Goal: Navigation & Orientation: Find specific page/section

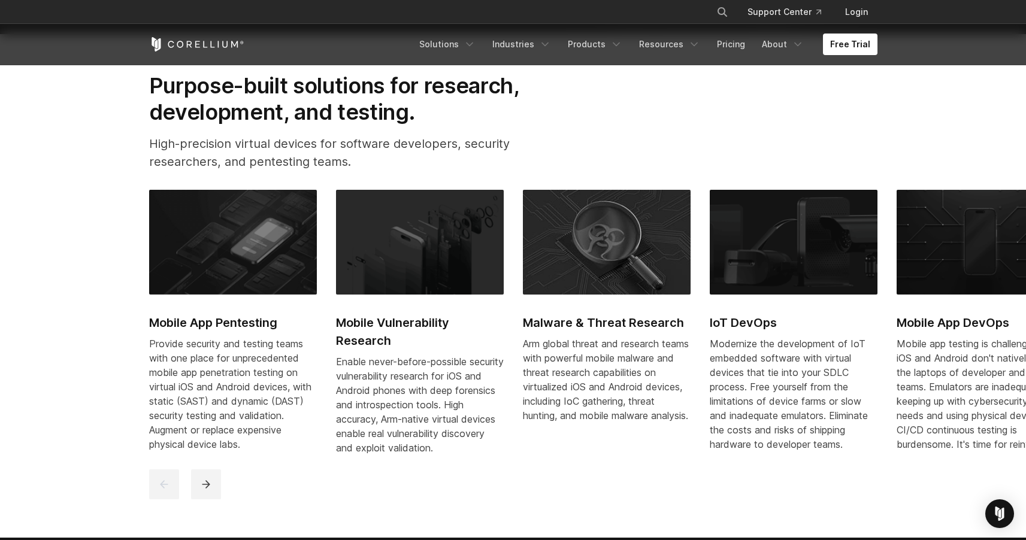
scroll to position [532, 0]
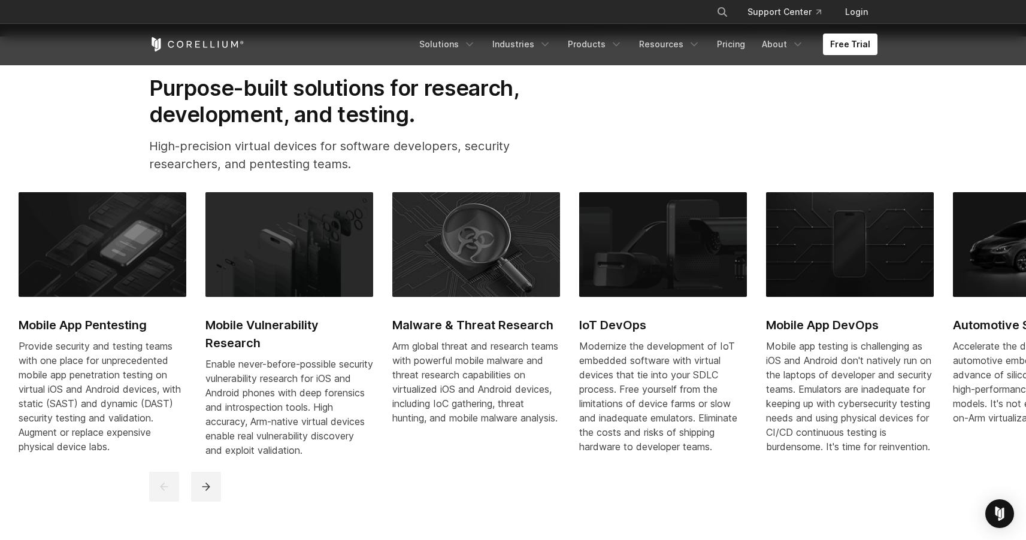
drag, startPoint x: 634, startPoint y: 292, endPoint x: 505, endPoint y: 292, distance: 128.8
click at [539, 294] on div "Mobile App Pentesting Provide security and testing teams with one place for unp…" at bounding box center [673, 331] width 1308 height 279
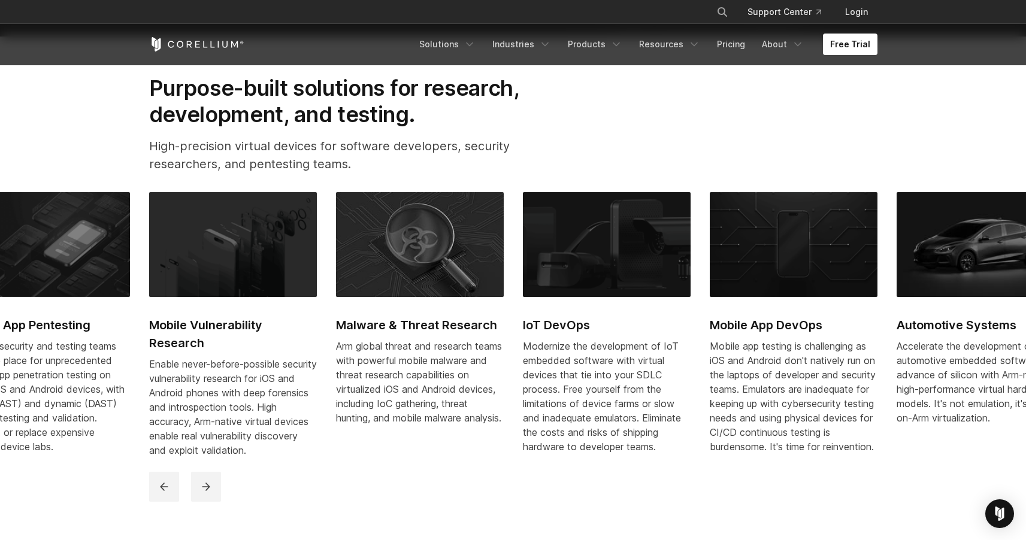
drag, startPoint x: 842, startPoint y: 311, endPoint x: 667, endPoint y: 323, distance: 174.7
click at [710, 323] on link "Mobile App DevOps Mobile app testing is challenging as iOS and Android don't na…" at bounding box center [794, 330] width 168 height 276
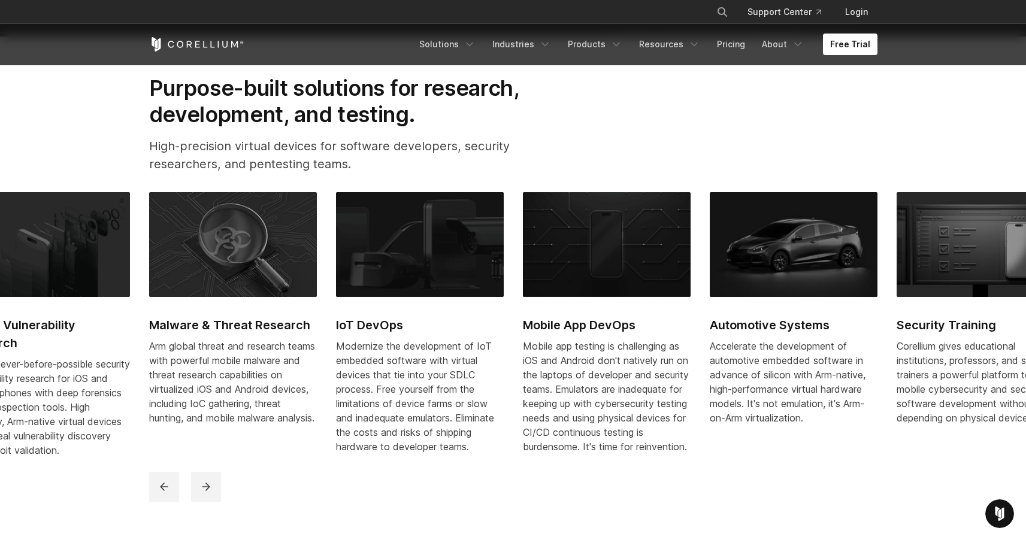
scroll to position [0, 0]
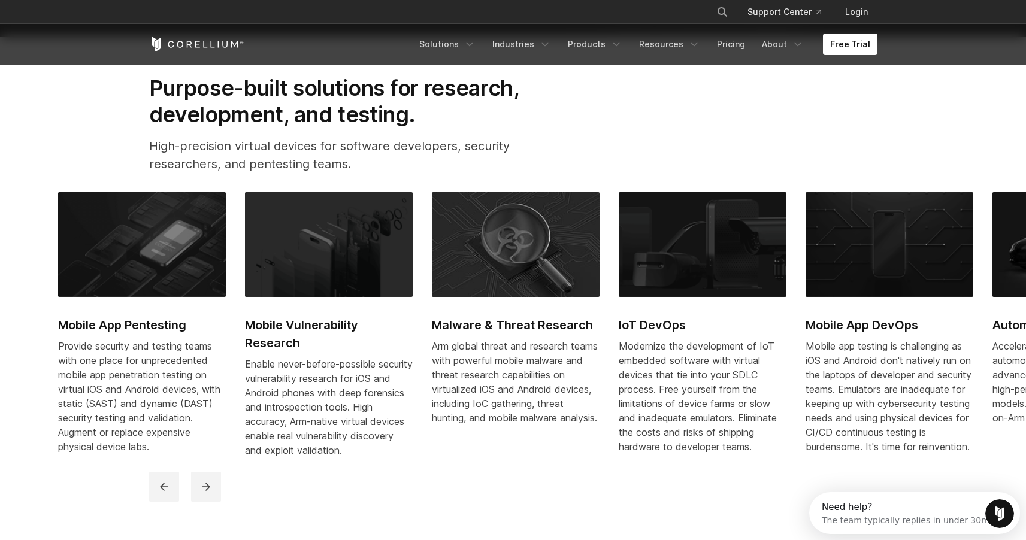
drag, startPoint x: 341, startPoint y: 316, endPoint x: 807, endPoint y: 325, distance: 466.1
click at [600, 317] on link "Malware & Threat Research Arm global threat and research teams with powerful mo…" at bounding box center [516, 315] width 168 height 247
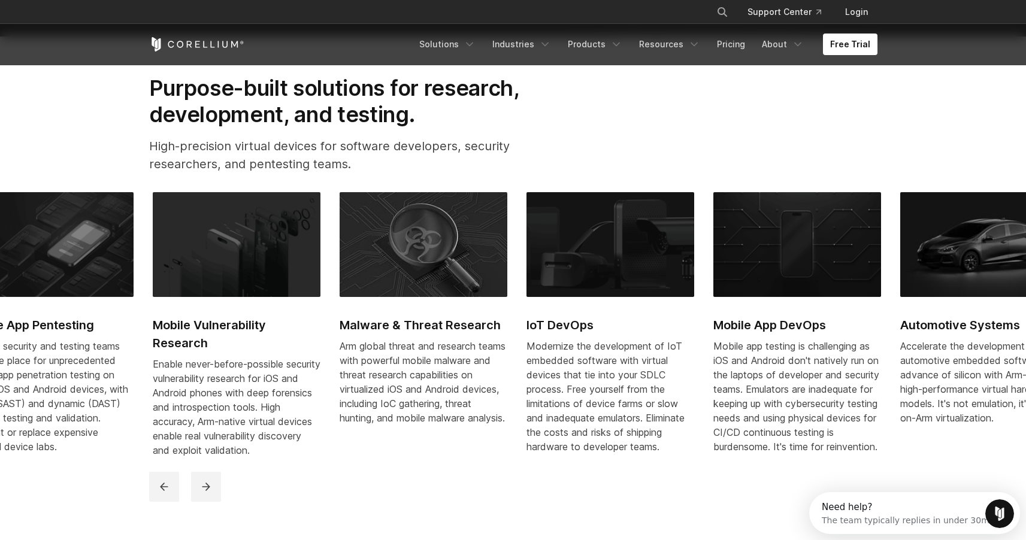
drag, startPoint x: 293, startPoint y: 323, endPoint x: 648, endPoint y: 310, distance: 354.8
click at [320, 313] on link "Mobile Vulnerability Research Enable never-before-possible security vulnerabili…" at bounding box center [237, 331] width 168 height 279
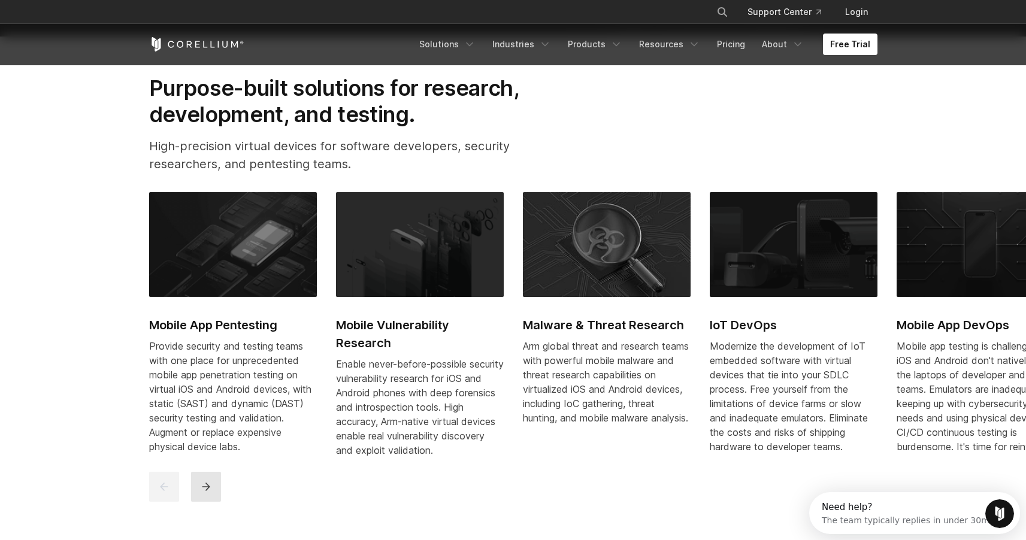
click at [217, 496] on button "next" at bounding box center [206, 487] width 30 height 30
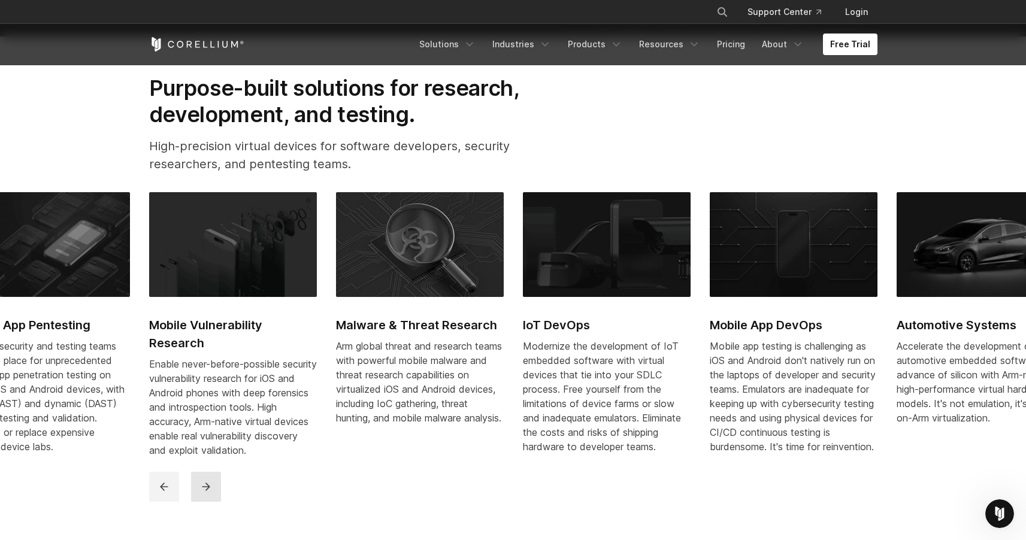
click at [217, 497] on button "next" at bounding box center [206, 487] width 30 height 30
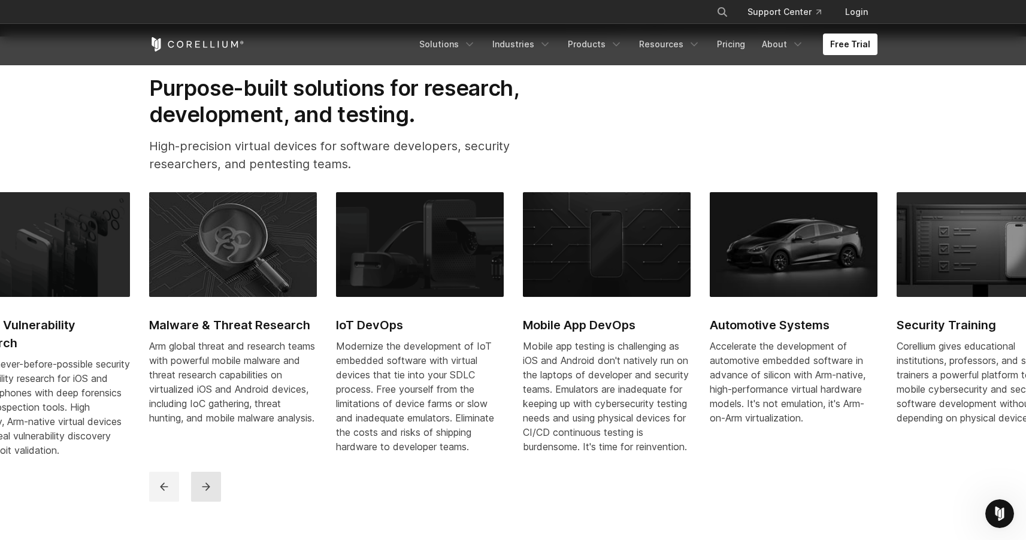
click at [217, 497] on button "next" at bounding box center [206, 487] width 30 height 30
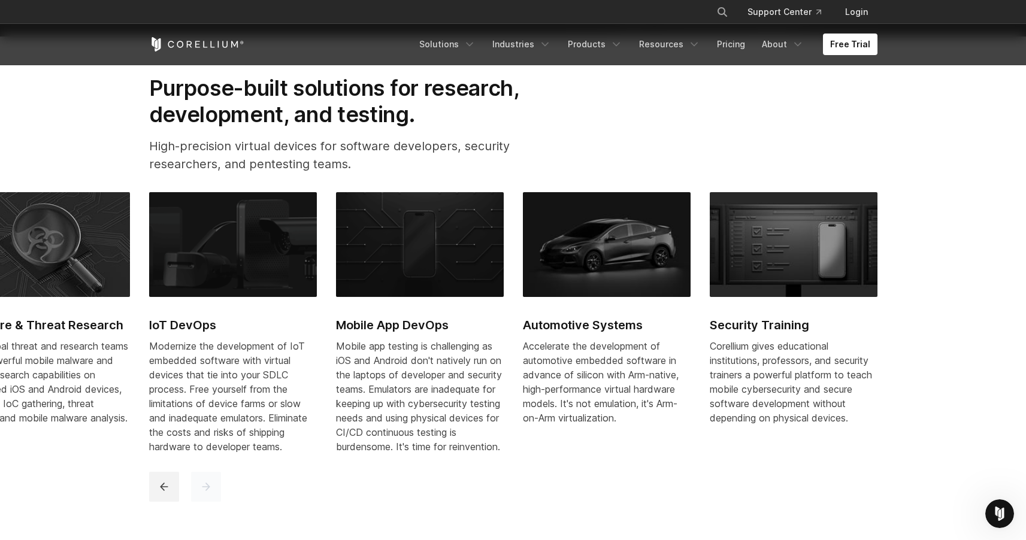
click at [217, 497] on button "next" at bounding box center [206, 487] width 30 height 30
click at [195, 495] on button "next" at bounding box center [206, 487] width 30 height 30
click at [169, 493] on icon "previous" at bounding box center [164, 487] width 12 height 12
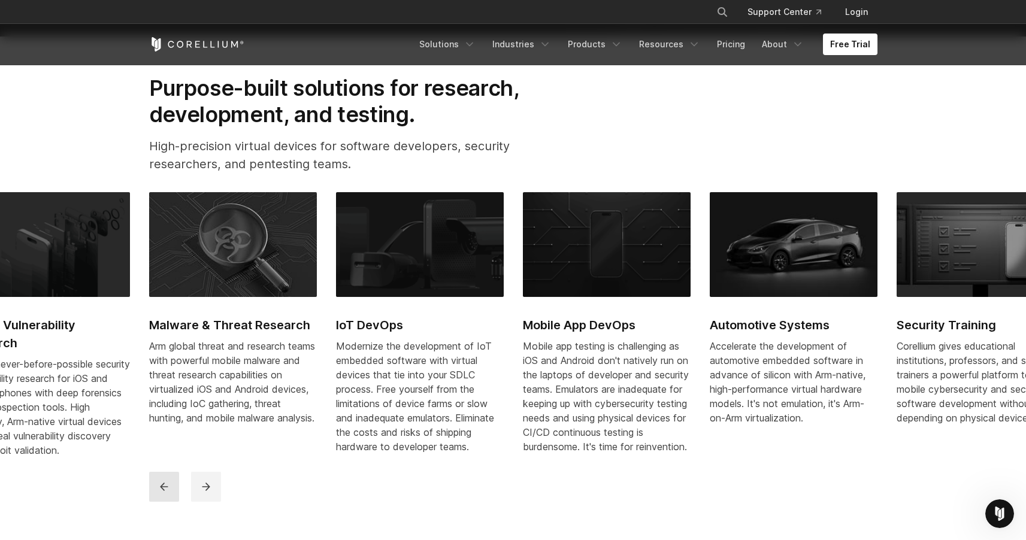
click at [168, 493] on icon "previous" at bounding box center [164, 487] width 12 height 12
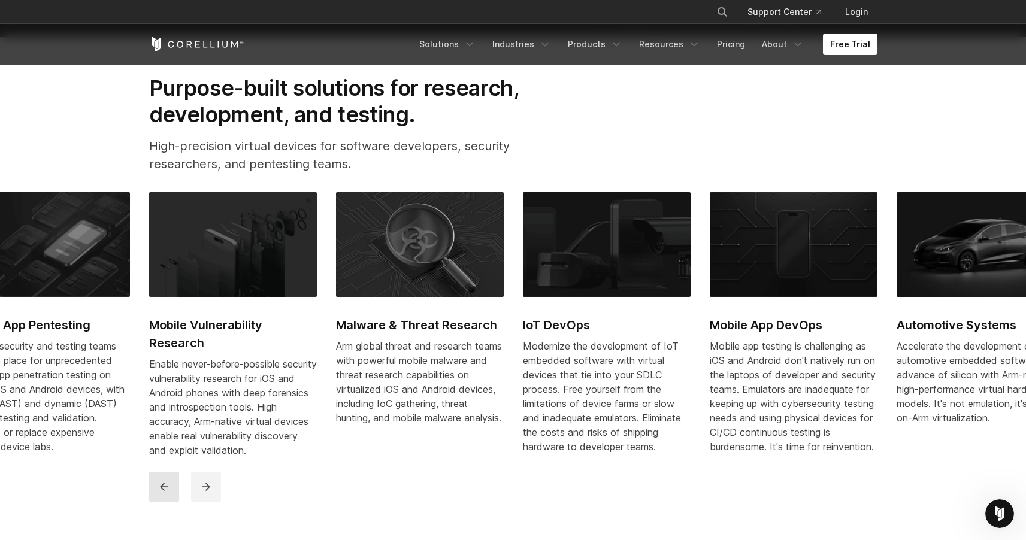
click at [168, 493] on icon "previous" at bounding box center [164, 487] width 12 height 12
click at [167, 491] on icon "previous" at bounding box center [164, 487] width 8 height 8
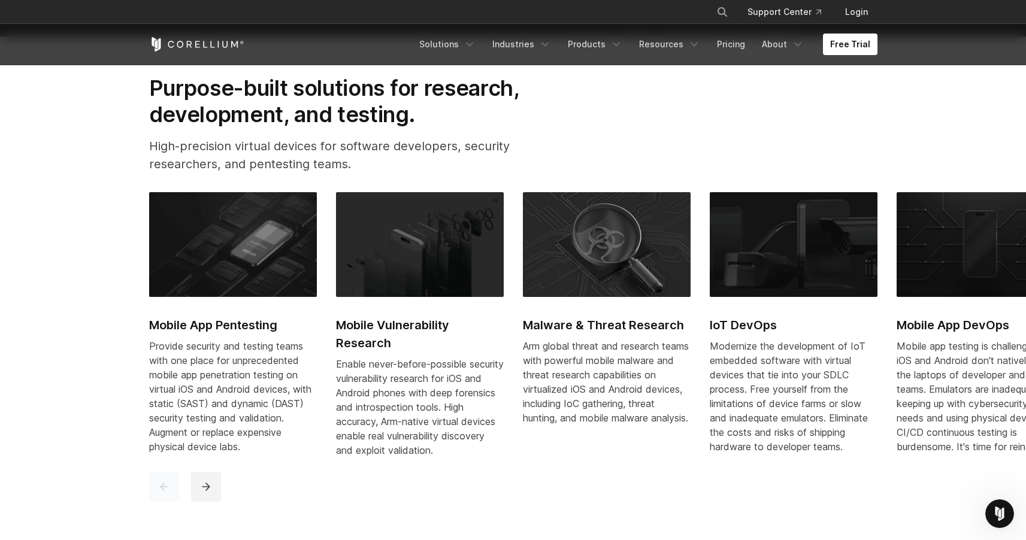
click at [165, 493] on icon "previous" at bounding box center [164, 487] width 12 height 12
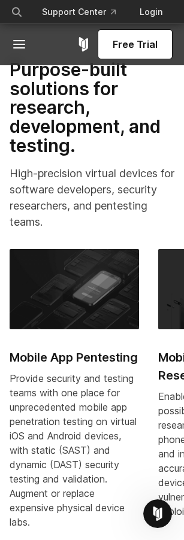
scroll to position [665, 0]
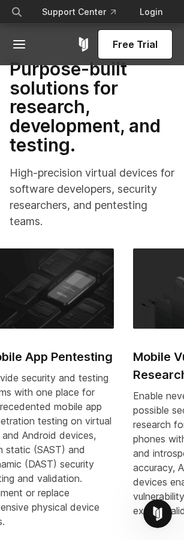
drag, startPoint x: 102, startPoint y: 290, endPoint x: 53, endPoint y: 293, distance: 49.2
click at [58, 293] on img at bounding box center [48, 289] width 129 height 80
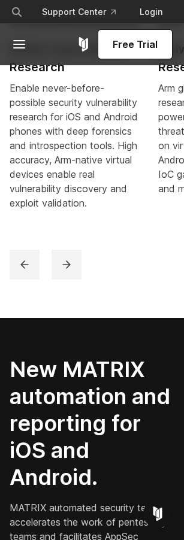
scroll to position [1028, 0]
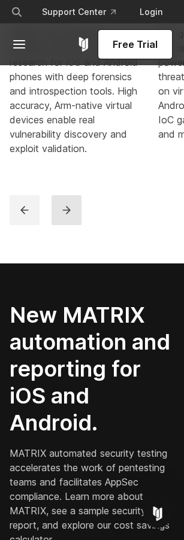
click at [69, 211] on icon "next" at bounding box center [66, 210] width 12 height 12
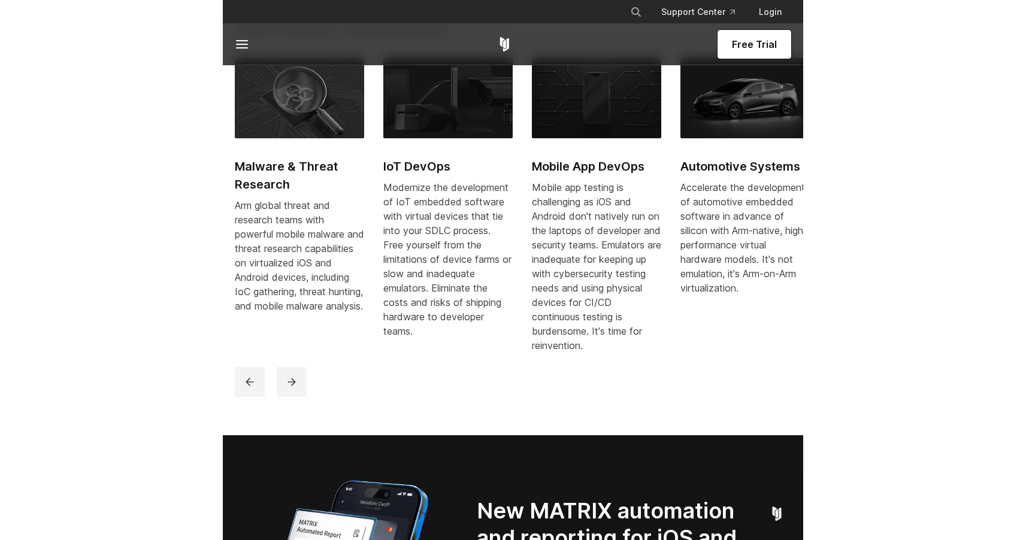
scroll to position [664, 0]
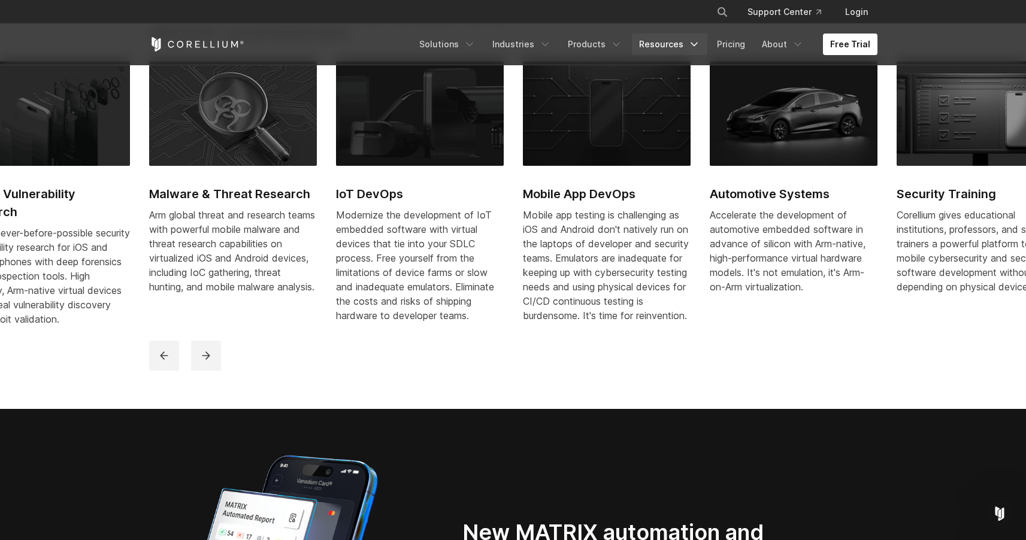
click at [682, 43] on link "Resources" at bounding box center [669, 45] width 75 height 22
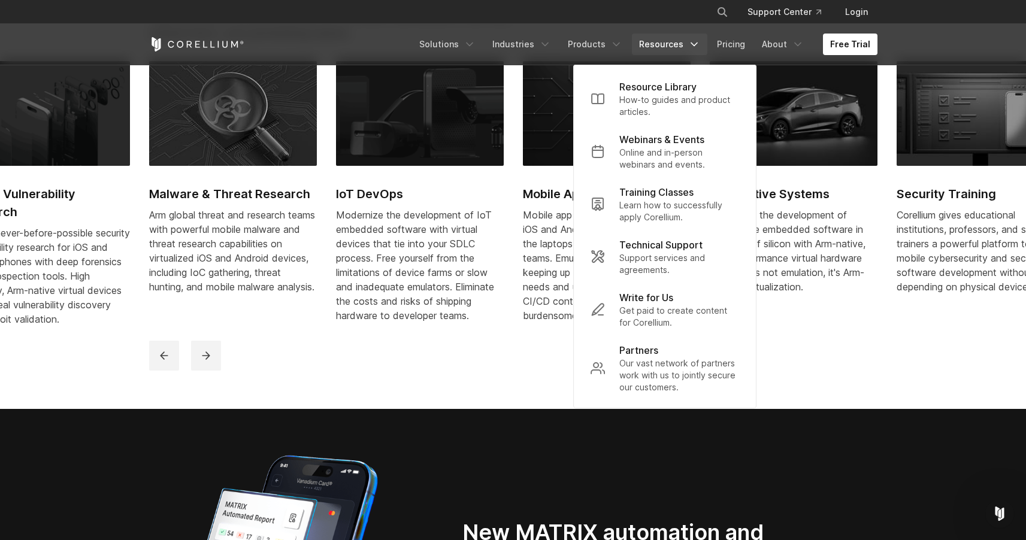
click at [682, 43] on link "Resources" at bounding box center [669, 45] width 75 height 22
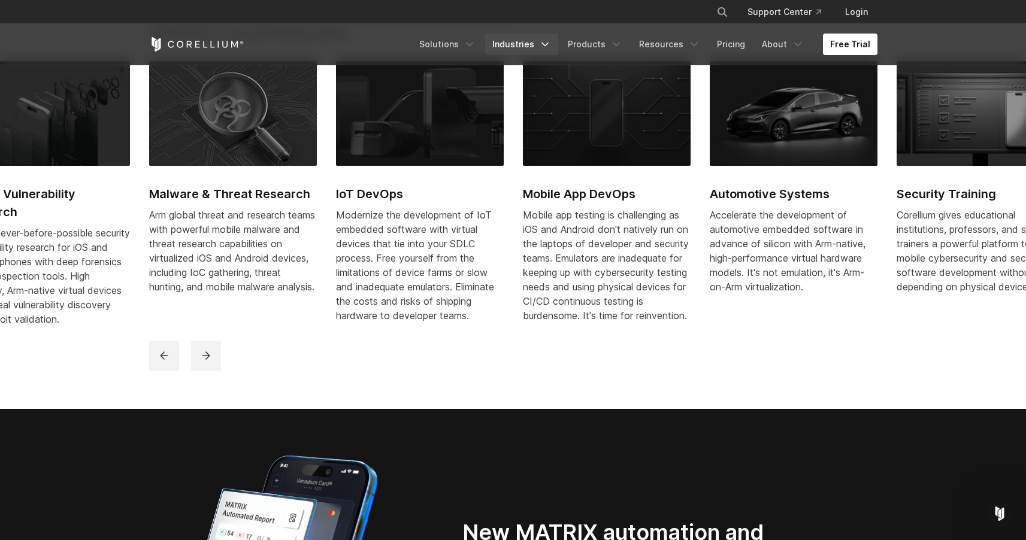
click at [538, 44] on link "Industries" at bounding box center [521, 45] width 73 height 22
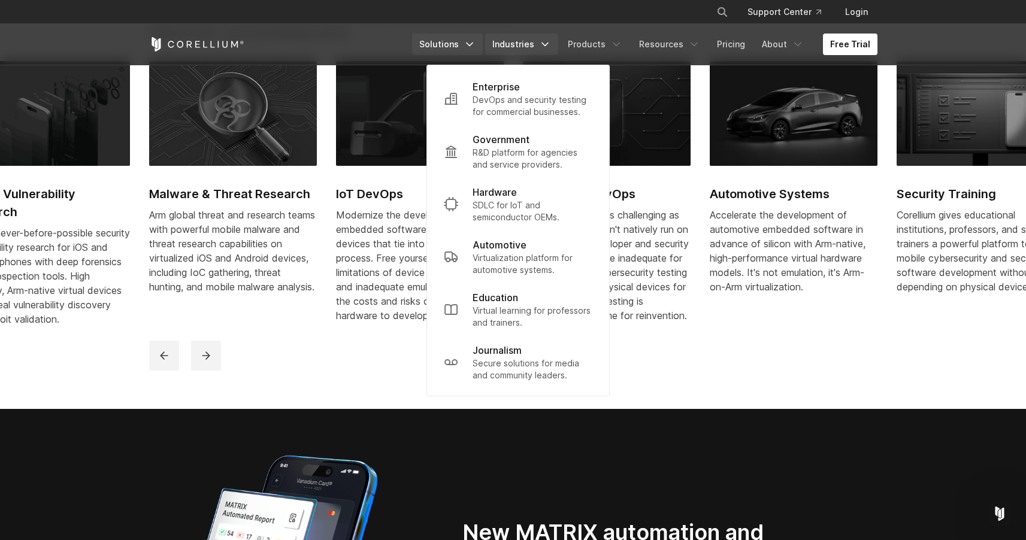
click at [457, 34] on link "Solutions" at bounding box center [447, 45] width 71 height 22
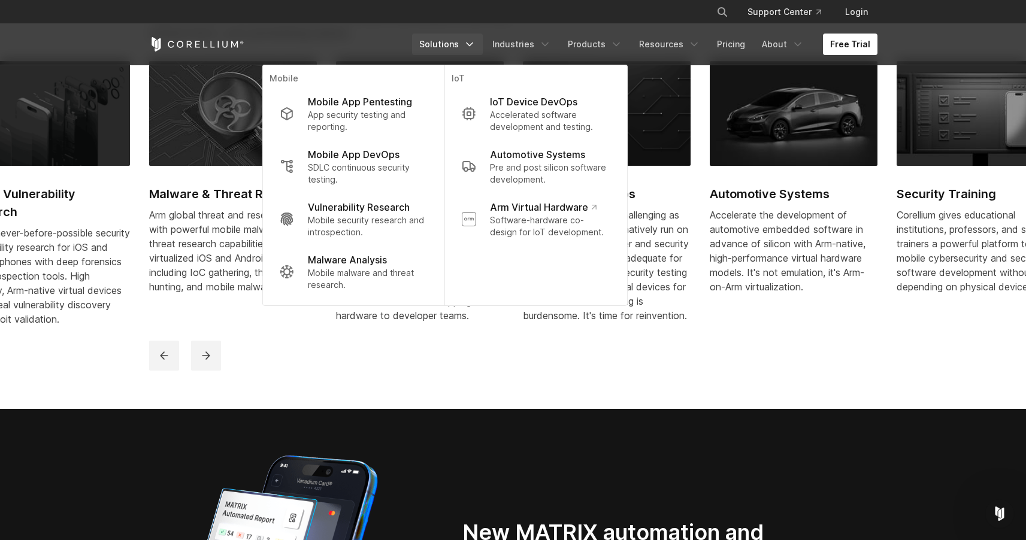
click at [198, 253] on div "Arm global threat and research teams with powerful mobile malware and threat re…" at bounding box center [233, 251] width 168 height 86
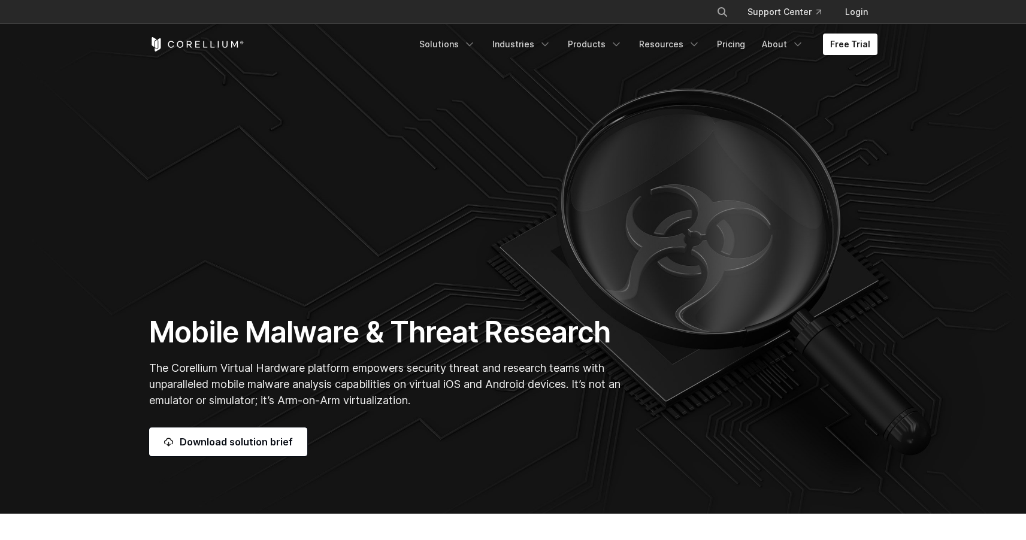
click at [204, 47] on icon "Corellium Home" at bounding box center [196, 44] width 95 height 14
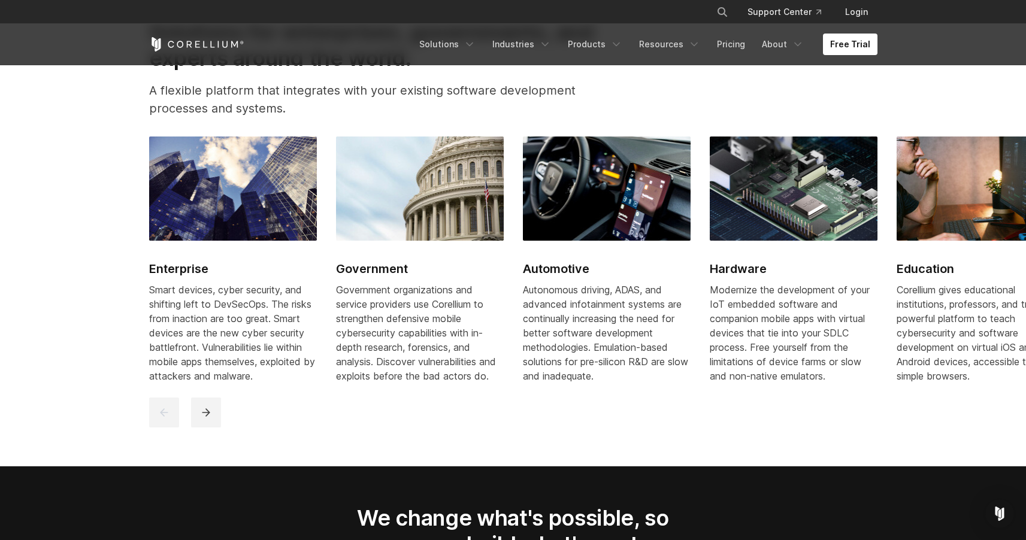
scroll to position [1462, 0]
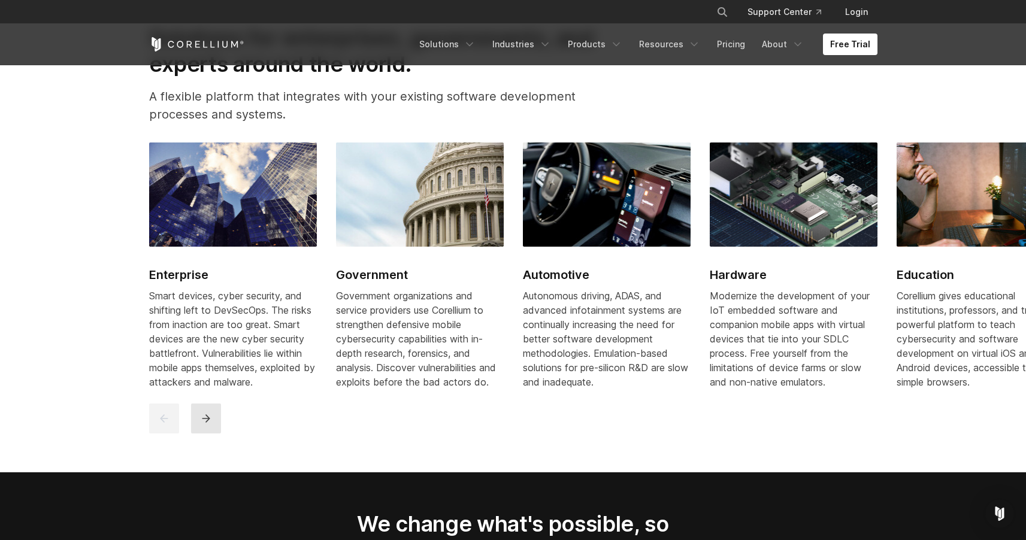
click at [208, 425] on icon "next" at bounding box center [206, 419] width 12 height 12
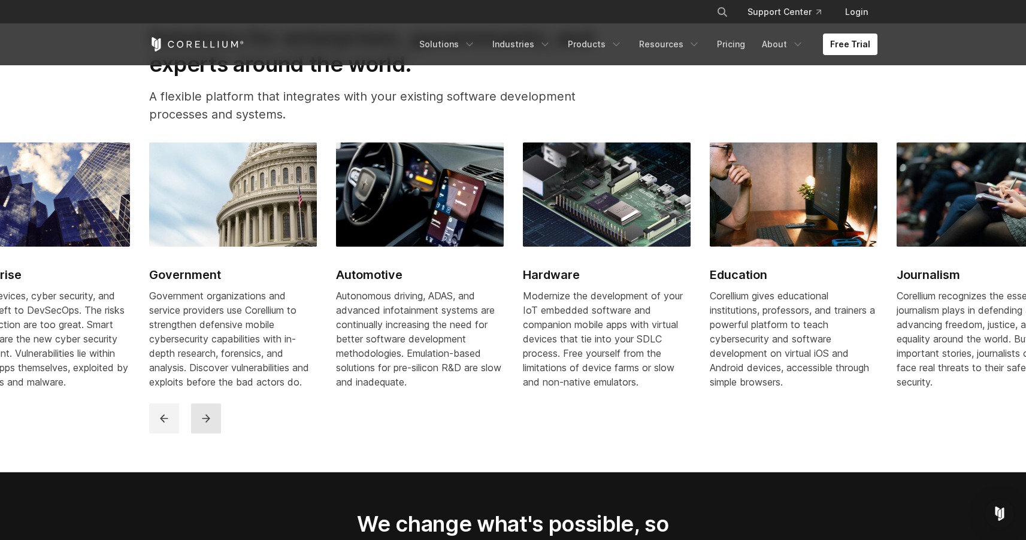
click at [208, 422] on icon "next" at bounding box center [206, 418] width 8 height 8
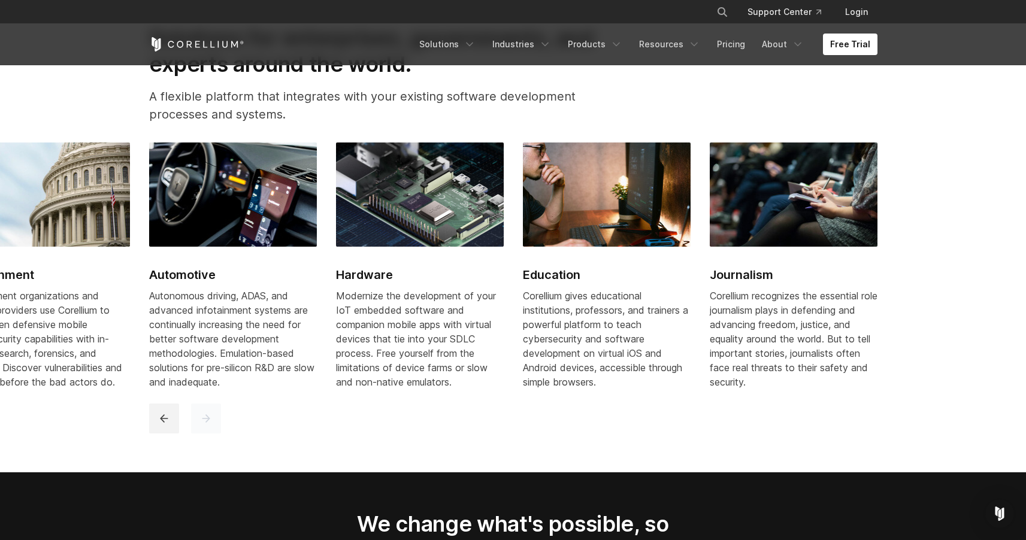
click at [208, 422] on icon "next" at bounding box center [206, 418] width 8 height 8
click at [187, 426] on div at bounding box center [514, 419] width 731 height 30
click at [170, 424] on button "previous" at bounding box center [164, 419] width 30 height 30
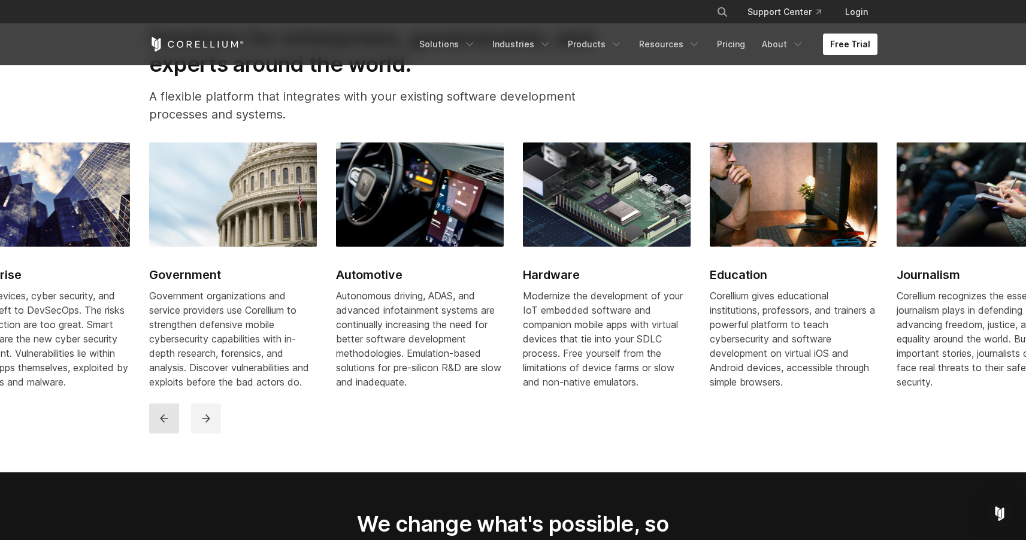
click at [168, 425] on icon "previous" at bounding box center [164, 419] width 12 height 12
click at [167, 425] on icon "previous" at bounding box center [164, 419] width 12 height 12
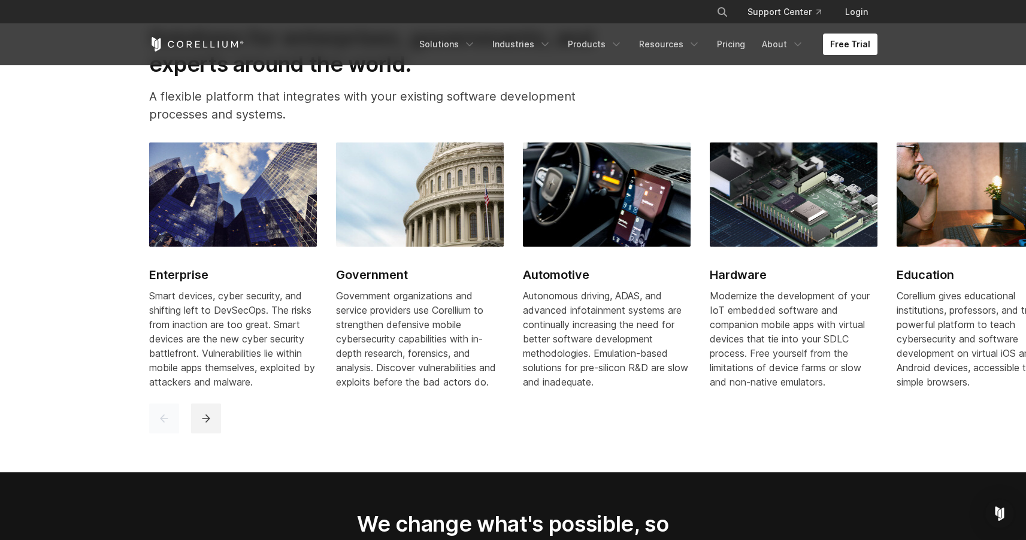
click at [167, 425] on icon "previous" at bounding box center [164, 419] width 12 height 12
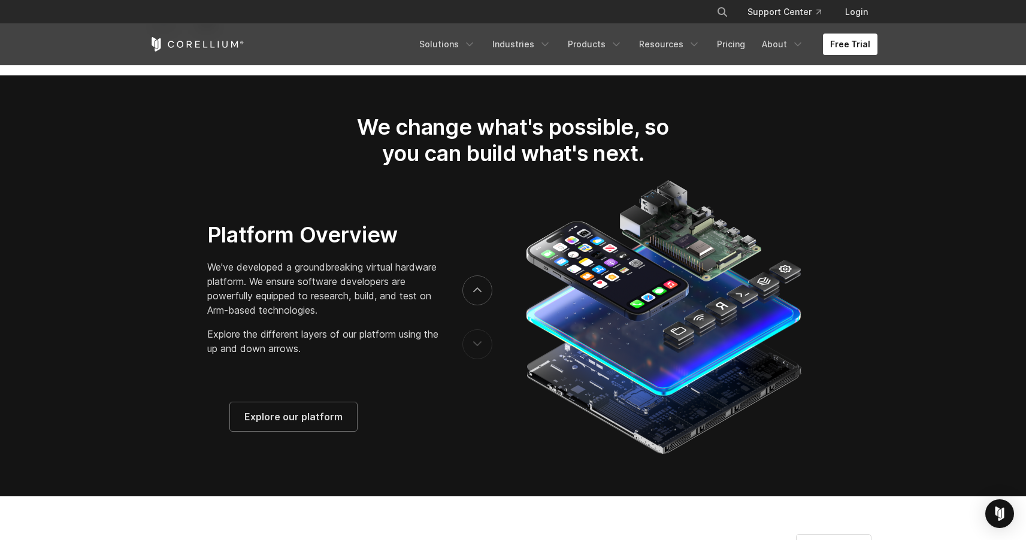
scroll to position [1879, 0]
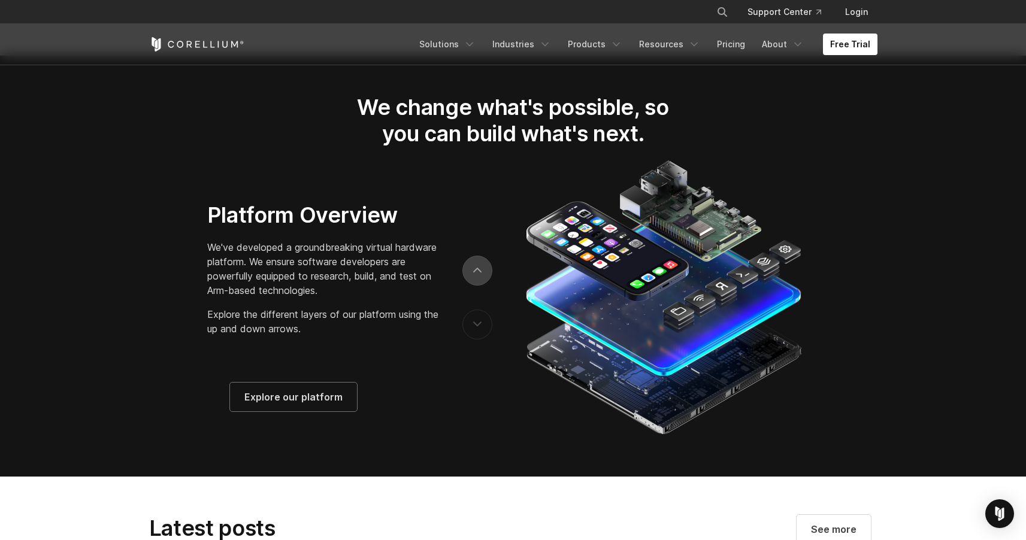
click at [478, 273] on icon "next" at bounding box center [477, 270] width 8 height 5
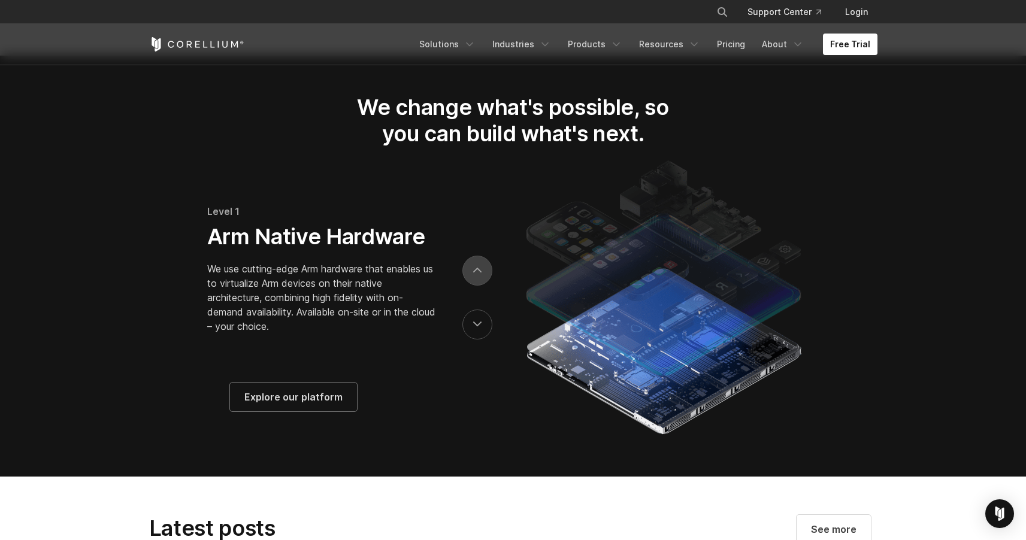
click at [480, 272] on icon "next" at bounding box center [477, 270] width 7 height 4
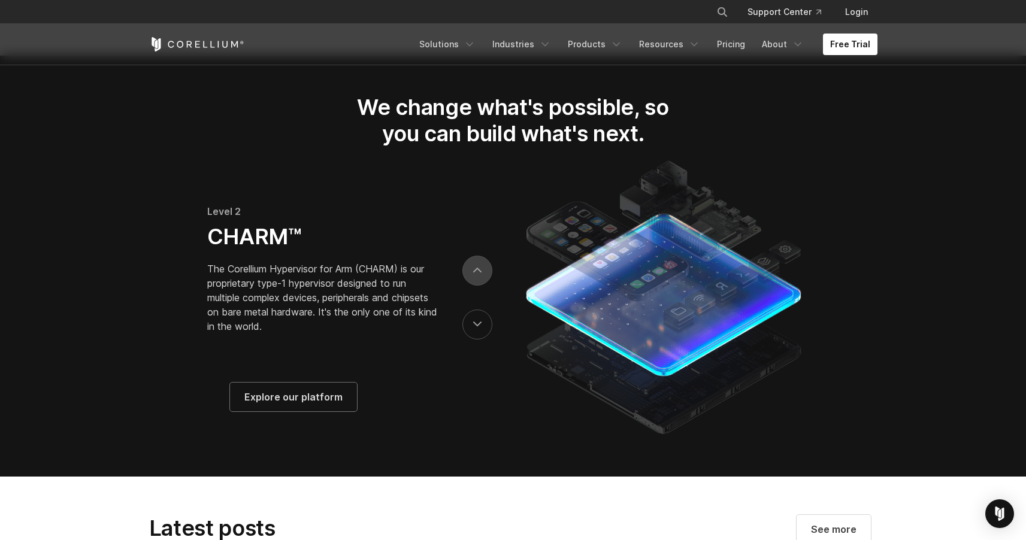
click at [480, 272] on icon "next" at bounding box center [477, 270] width 7 height 4
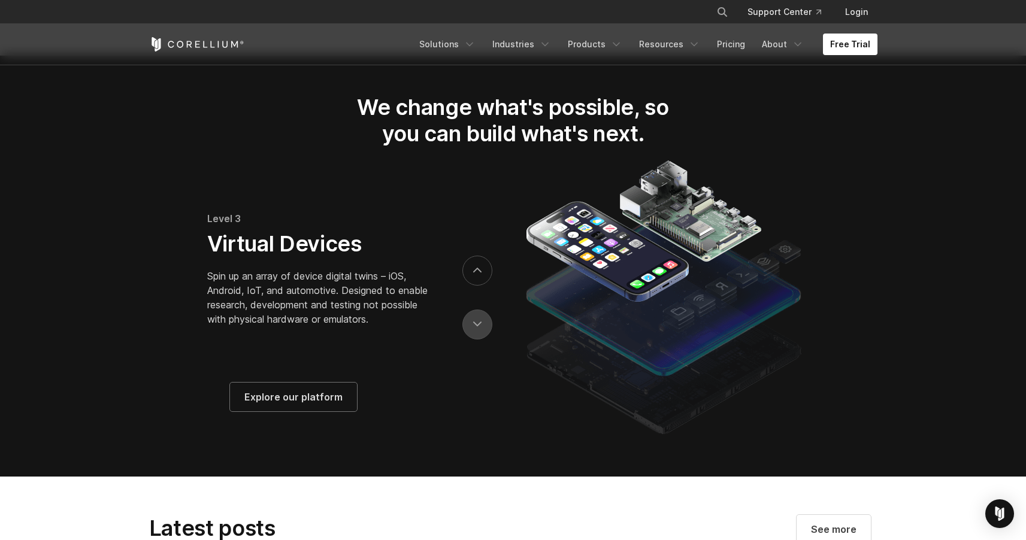
click at [466, 340] on button "previous" at bounding box center [477, 325] width 30 height 30
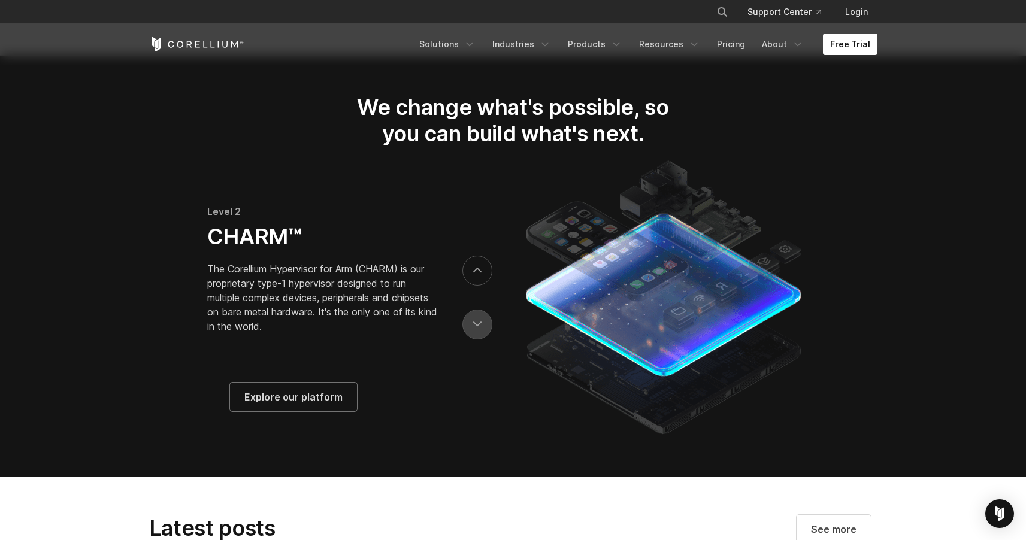
click at [476, 327] on icon "previous" at bounding box center [477, 324] width 8 height 5
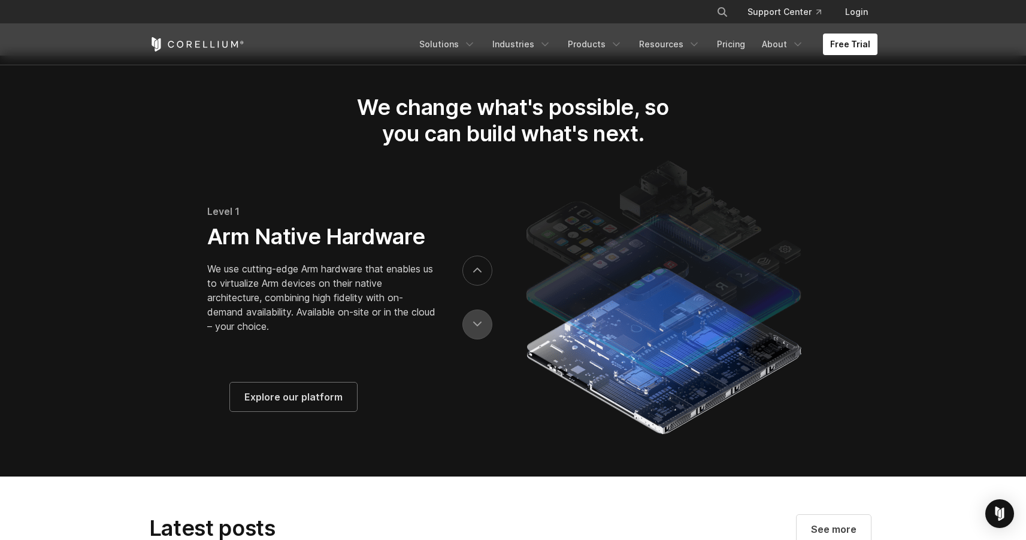
click at [475, 327] on icon "previous" at bounding box center [477, 324] width 8 height 5
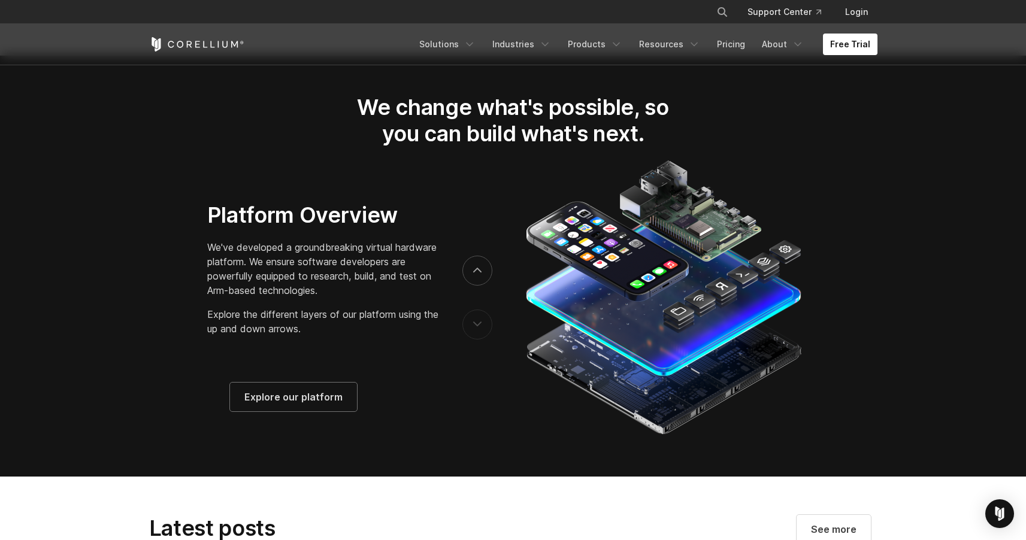
click at [475, 327] on icon "previous" at bounding box center [477, 324] width 8 height 5
click at [475, 338] on button "previous" at bounding box center [477, 325] width 30 height 30
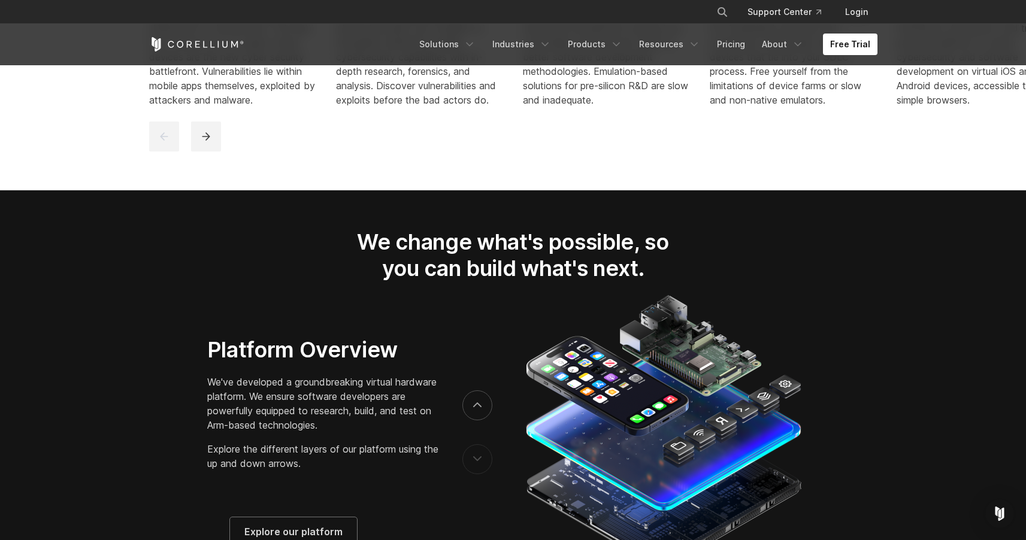
scroll to position [0, 0]
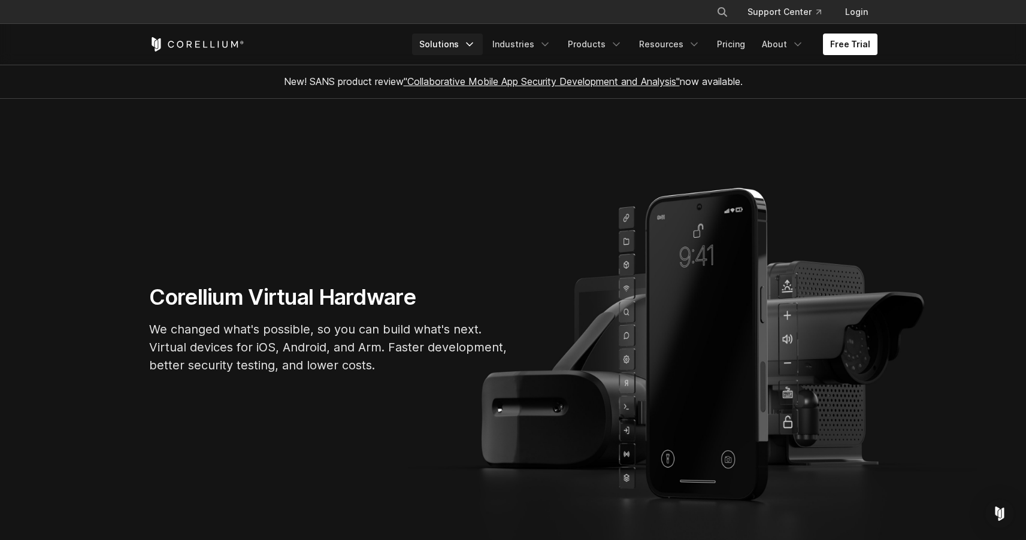
click at [449, 41] on link "Solutions" at bounding box center [447, 45] width 71 height 22
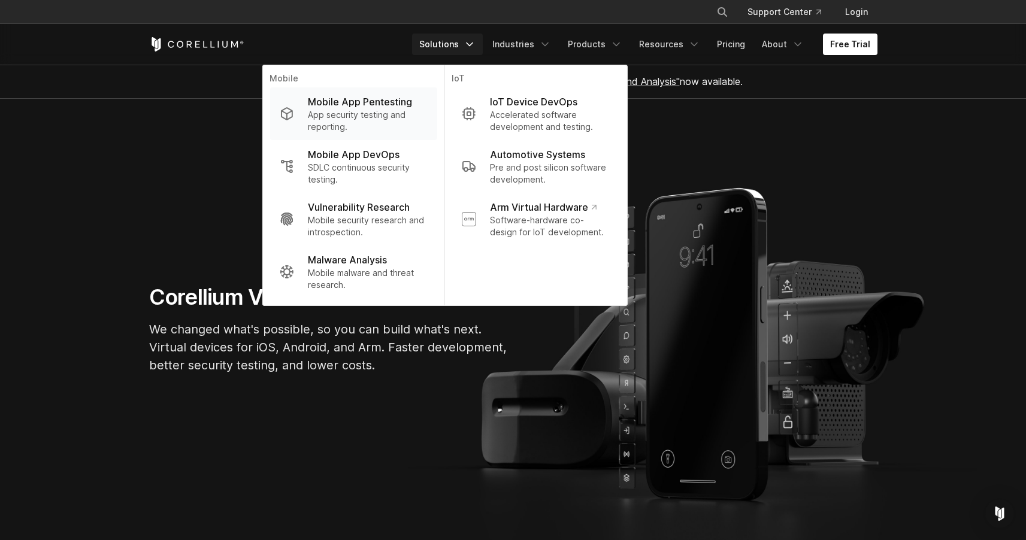
click at [389, 96] on p "Mobile App Pentesting" at bounding box center [360, 102] width 104 height 14
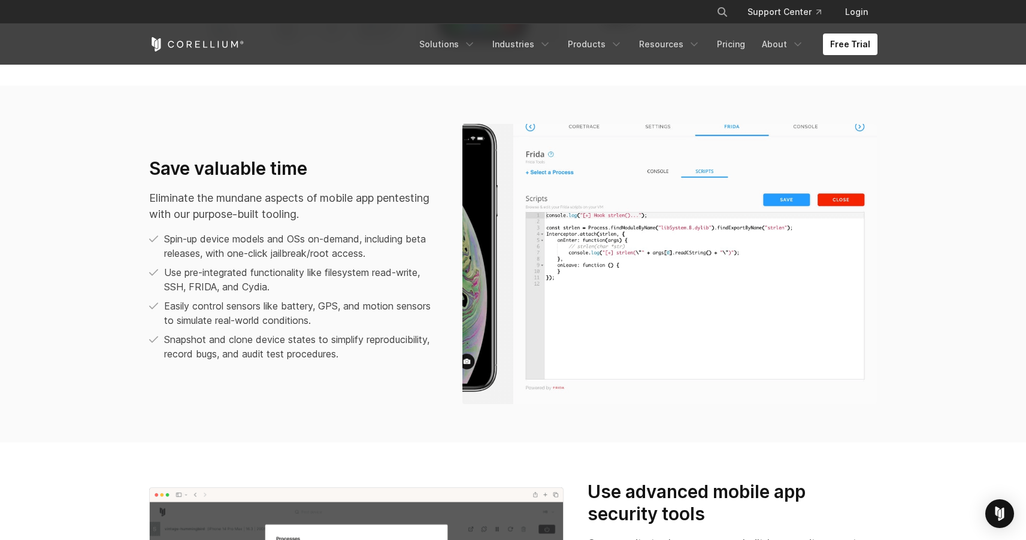
scroll to position [840, 0]
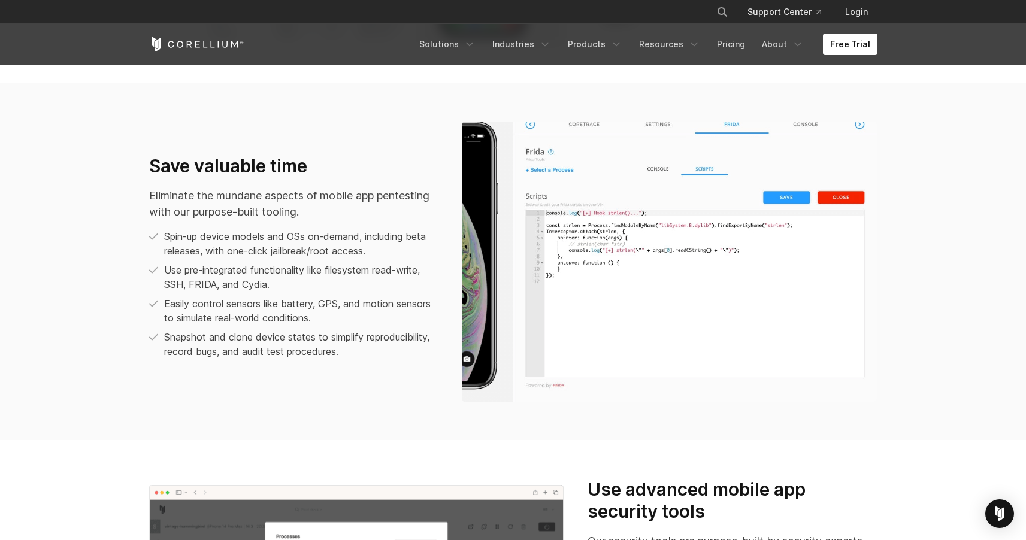
click at [653, 123] on img at bounding box center [669, 262] width 415 height 280
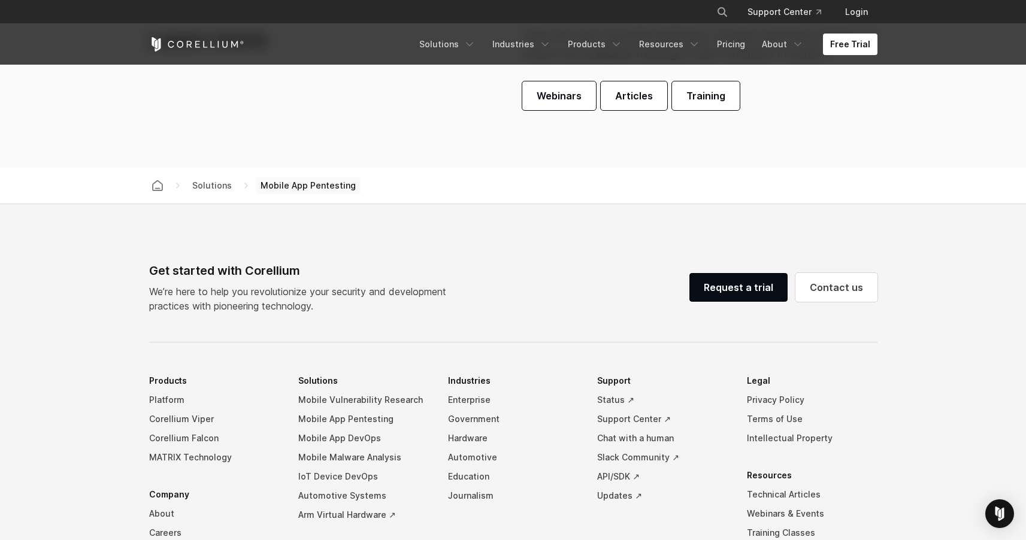
scroll to position [3787, 0]
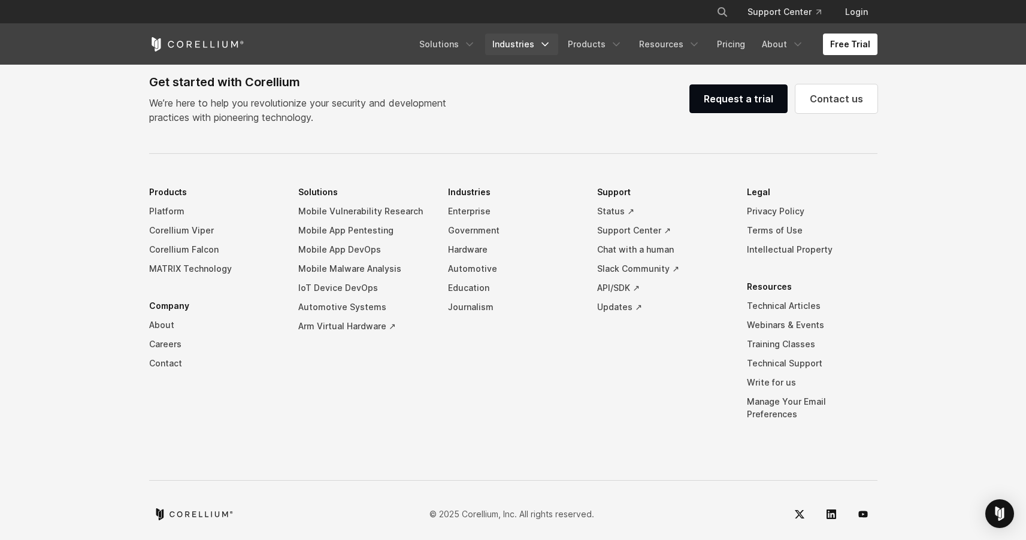
click at [518, 43] on link "Industries" at bounding box center [521, 45] width 73 height 22
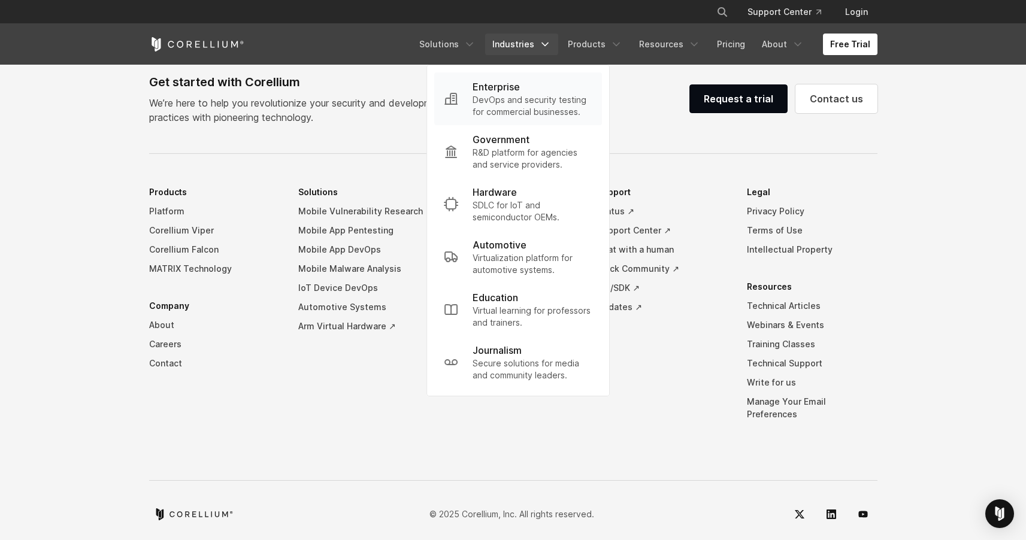
click at [505, 93] on p "Enterprise" at bounding box center [496, 87] width 47 height 14
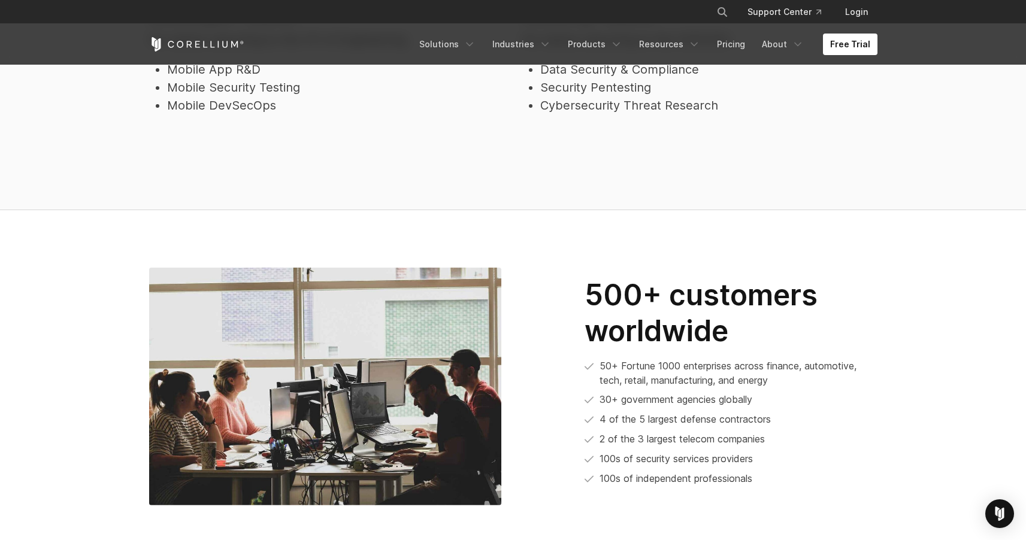
scroll to position [2809, 0]
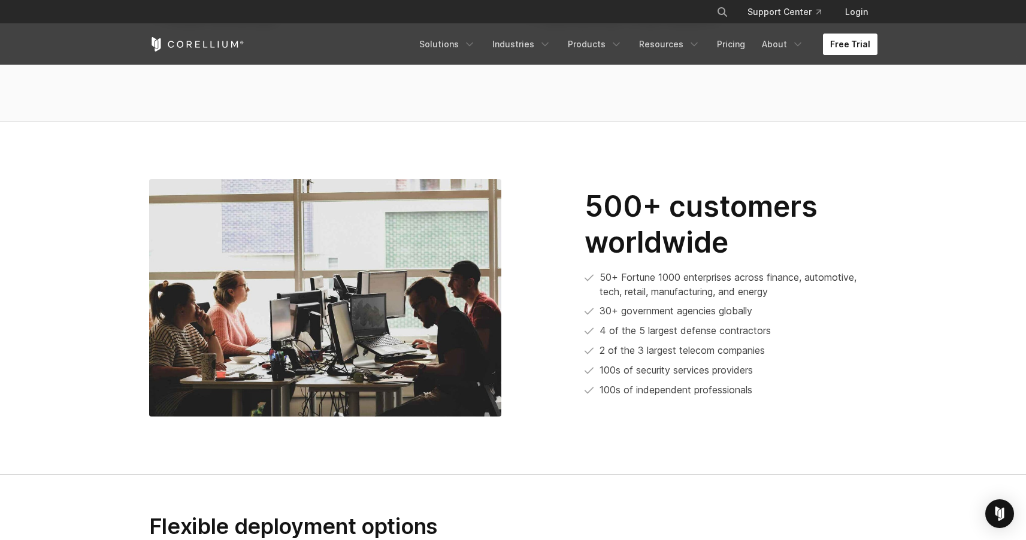
click at [851, 43] on link "Free Trial" at bounding box center [850, 45] width 55 height 22
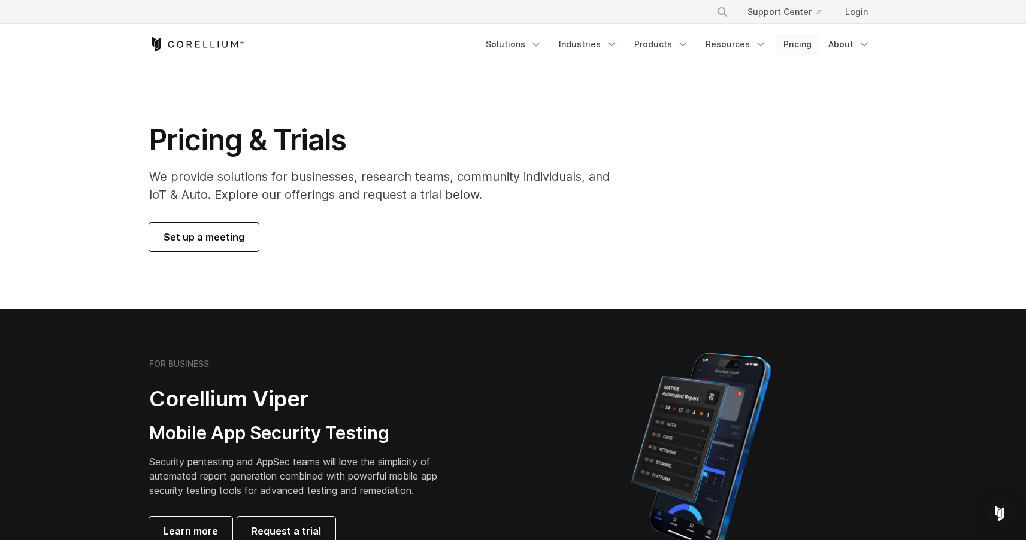
click at [791, 47] on link "Pricing" at bounding box center [797, 45] width 43 height 22
click at [855, 47] on link "About" at bounding box center [849, 45] width 56 height 22
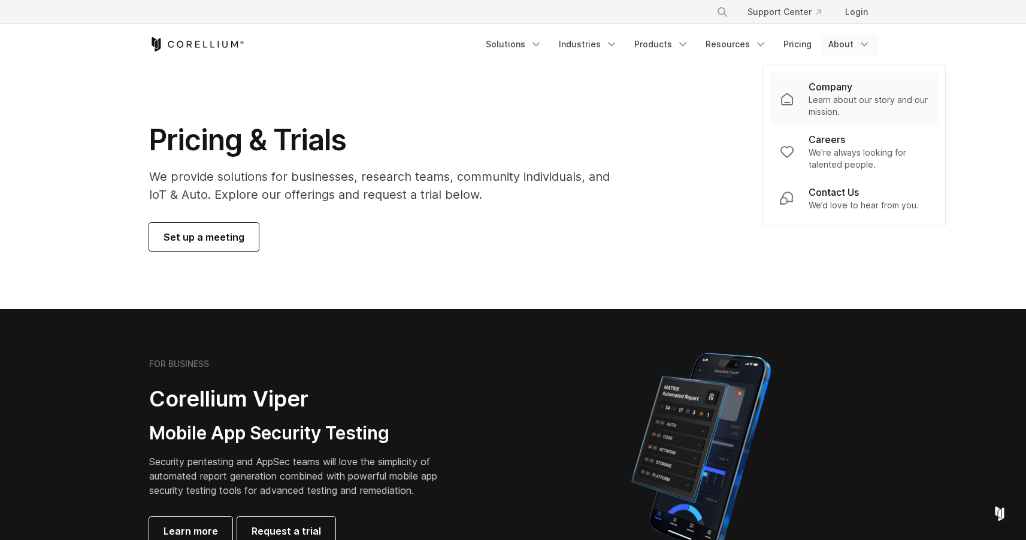
click at [837, 83] on p "Company" at bounding box center [831, 87] width 44 height 14
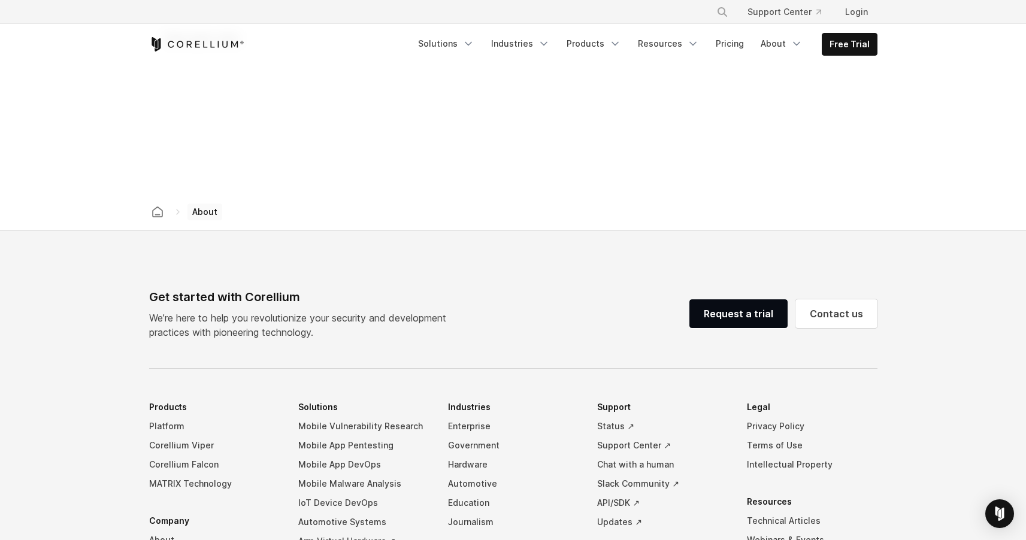
scroll to position [1595, 0]
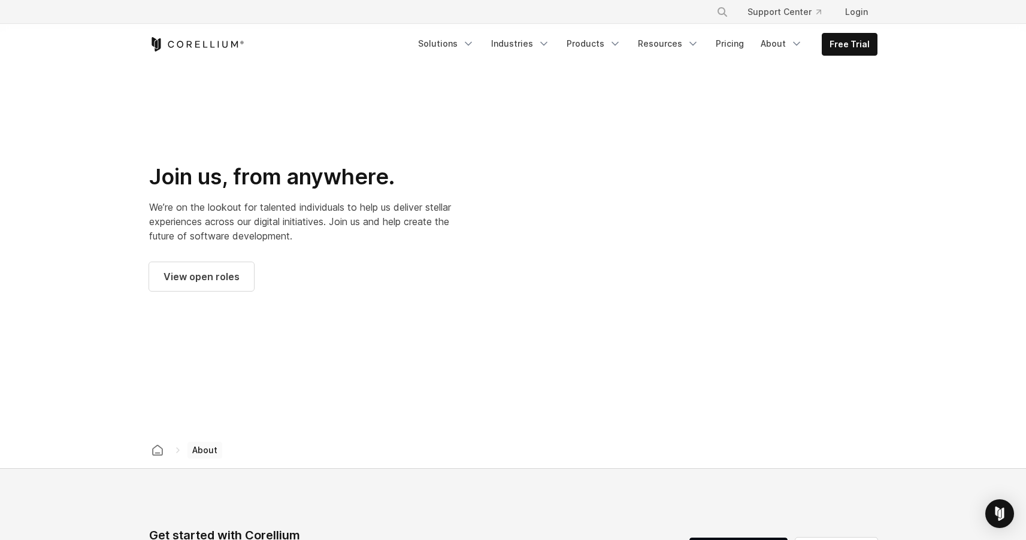
click at [607, 183] on div at bounding box center [701, 228] width 352 height 352
click at [239, 262] on link "View open roles" at bounding box center [201, 276] width 105 height 29
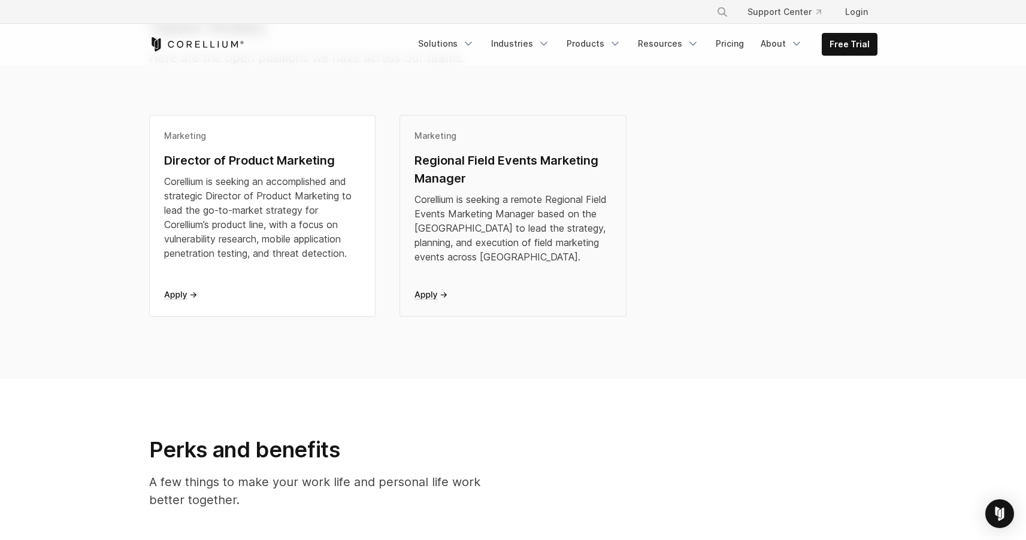
scroll to position [315, 0]
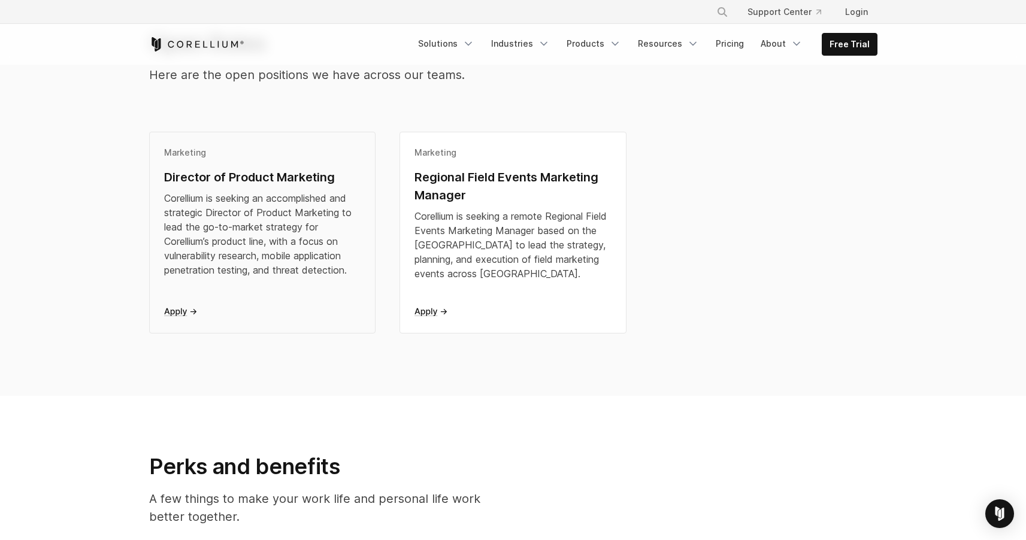
click at [305, 191] on div "Corellium is seeking an accomplished and strategic Director of Product Marketin…" at bounding box center [262, 234] width 197 height 86
click at [183, 47] on icon "Corellium Home" at bounding box center [196, 44] width 95 height 14
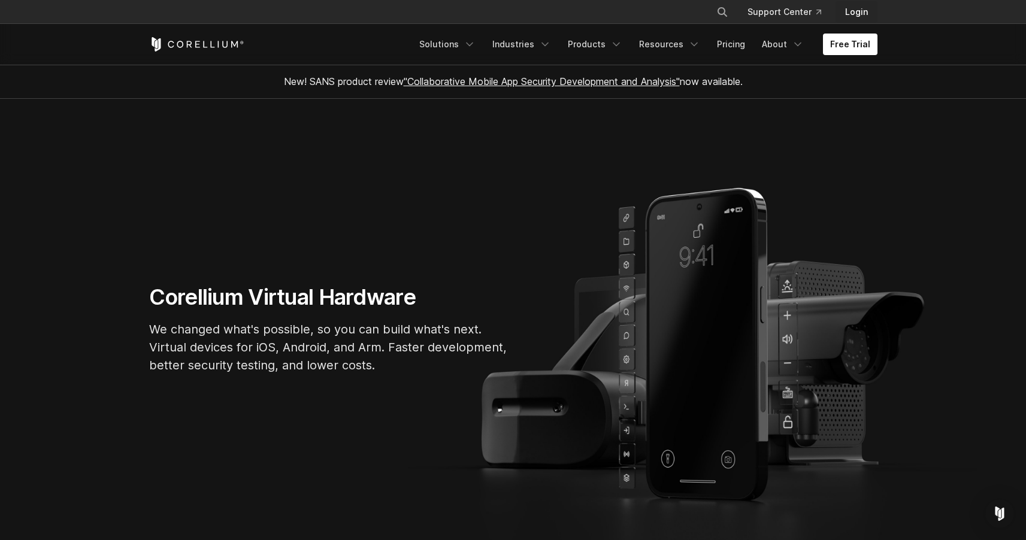
click at [862, 10] on link "Login" at bounding box center [857, 12] width 42 height 22
